Goal: Task Accomplishment & Management: Manage account settings

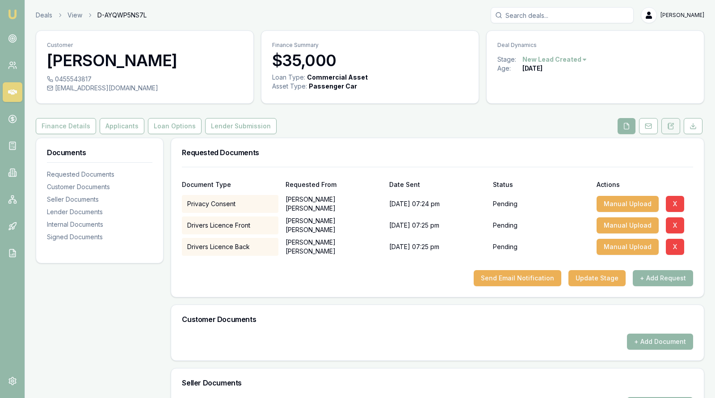
click at [673, 126] on icon at bounding box center [671, 126] width 5 height 6
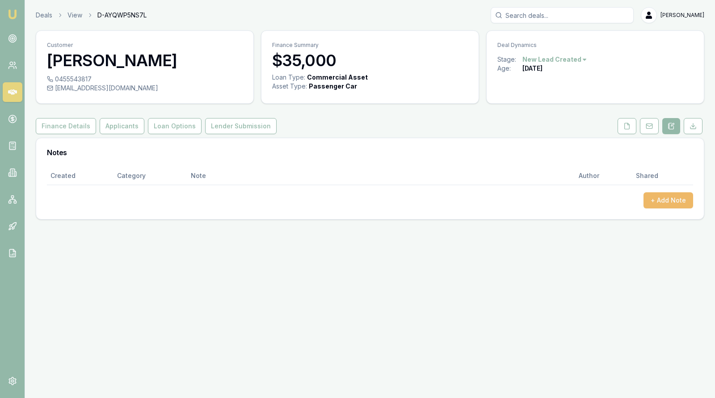
click at [659, 200] on button "+ Add Note" at bounding box center [669, 200] width 50 height 16
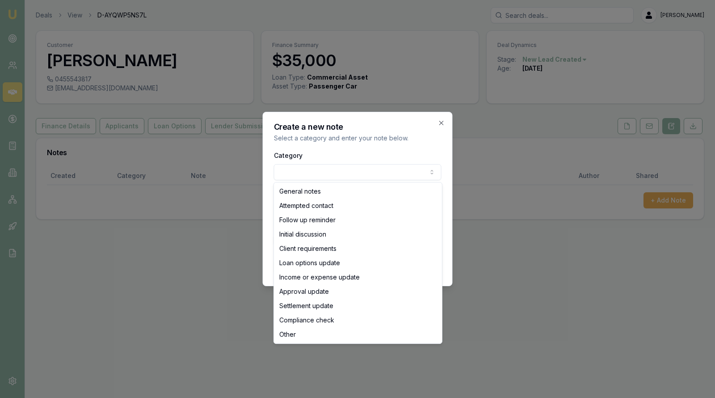
click at [421, 167] on body "Emu Broker Deals View D-AYQWP5NS7L Stevette Gelavis Toggle Menu Customer Corry …" at bounding box center [357, 199] width 715 height 398
select select "INITIAL_DISCUSSION"
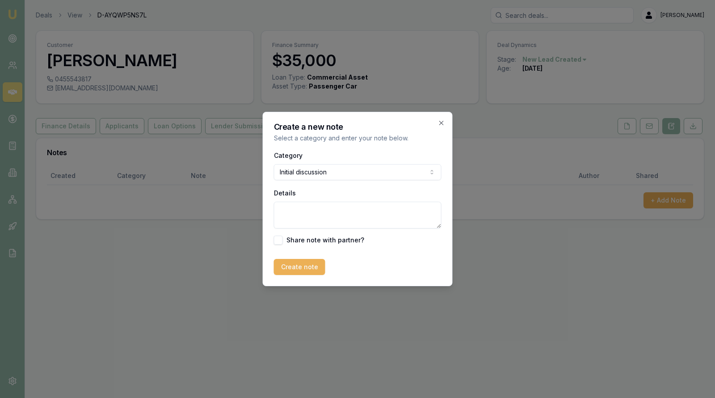
click at [318, 215] on textarea "Details" at bounding box center [358, 215] width 168 height 27
type textarea "Suggested pre-approval prior to sourcing a vehicle on client'sbehalf."
click at [291, 267] on button "Create note" at bounding box center [299, 267] width 51 height 16
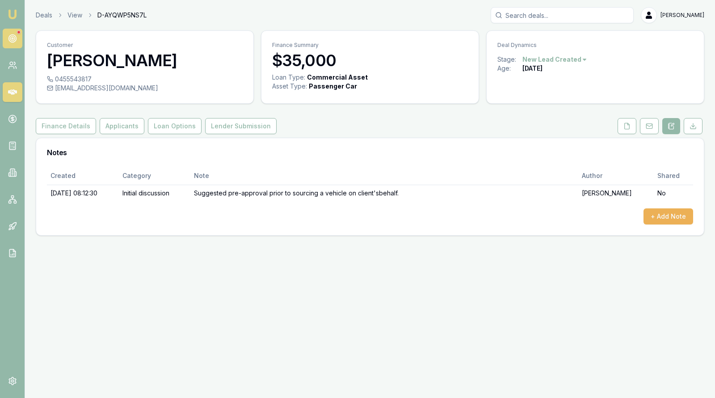
click at [13, 39] on circle at bounding box center [12, 38] width 4 height 4
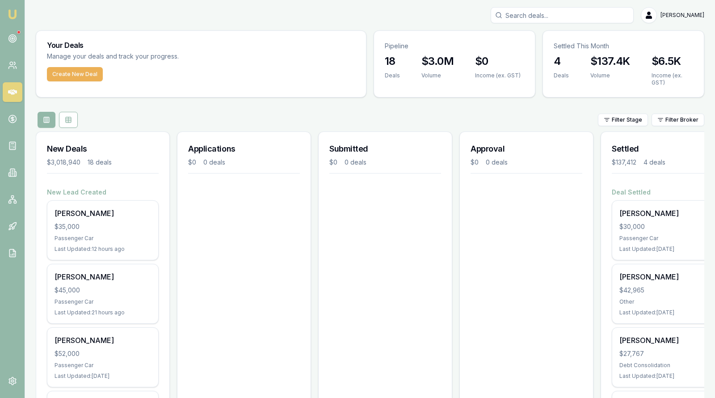
click at [315, 114] on div "Filter Stage Filter Broker" at bounding box center [370, 120] width 669 height 16
click at [316, 113] on div "Filter Stage Filter Broker" at bounding box center [370, 120] width 669 height 16
